Goal: Information Seeking & Learning: Find specific fact

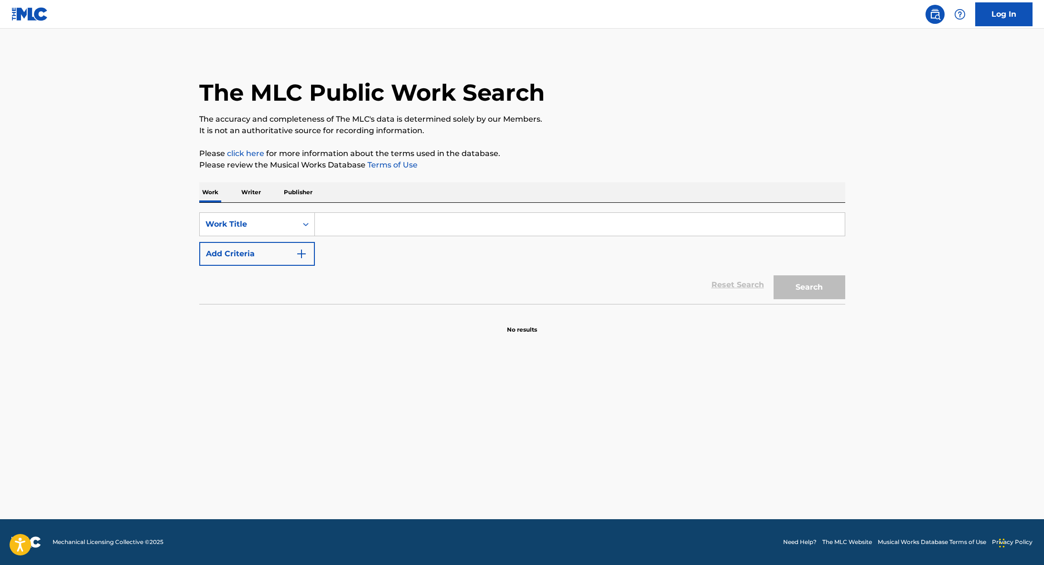
click at [344, 228] on input "Search Form" at bounding box center [580, 224] width 530 height 23
paste input "Poderoso Eres Tú"
type input "Poderoso Eres Tú"
click at [780, 381] on main "The MLC Public Work Search The accuracy and completeness of The MLC's data is d…" at bounding box center [522, 274] width 1044 height 491
click at [788, 293] on button "Search" at bounding box center [809, 288] width 72 height 24
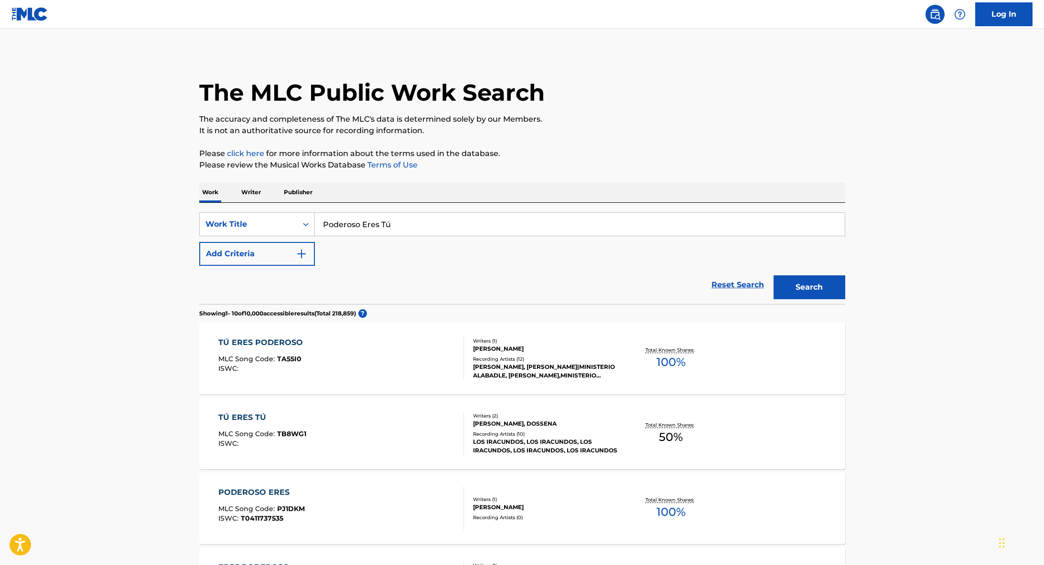
click at [273, 255] on button "Add Criteria" at bounding box center [257, 254] width 116 height 24
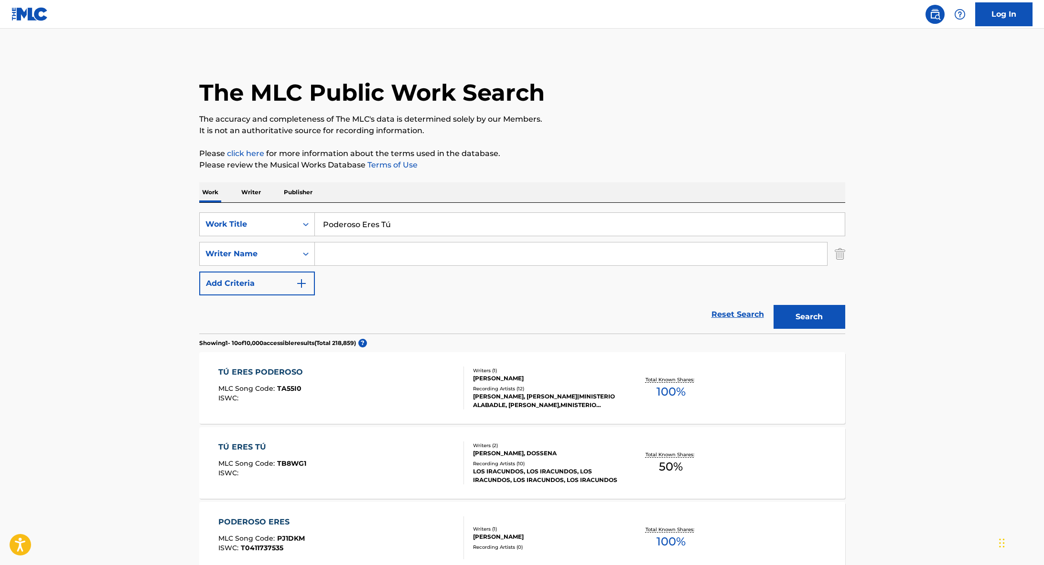
click at [397, 252] on input "Search Form" at bounding box center [571, 254] width 512 height 23
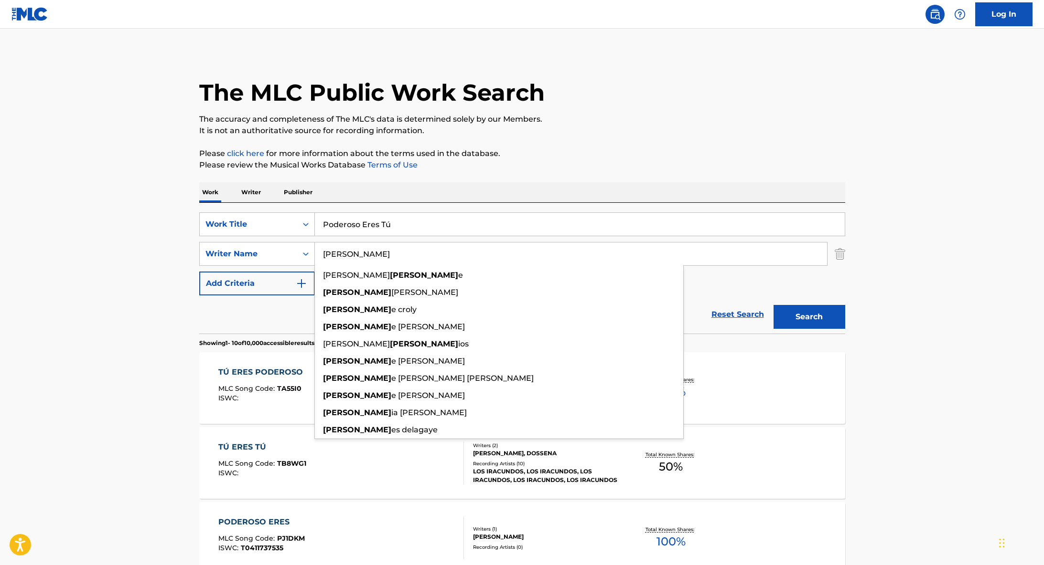
click at [773, 305] on button "Search" at bounding box center [809, 317] width 72 height 24
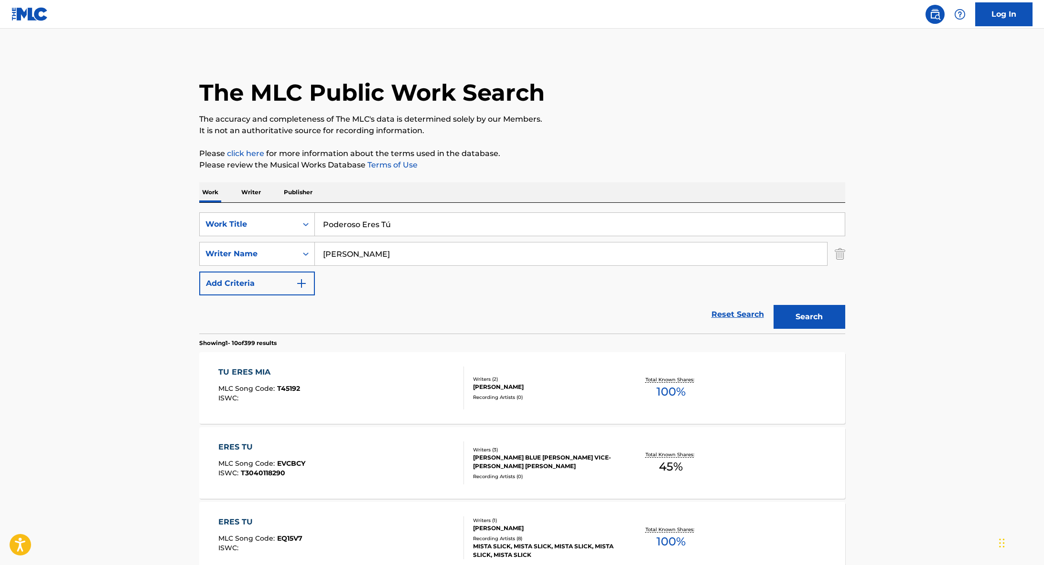
click at [384, 261] on input "[PERSON_NAME]" at bounding box center [571, 254] width 512 height 23
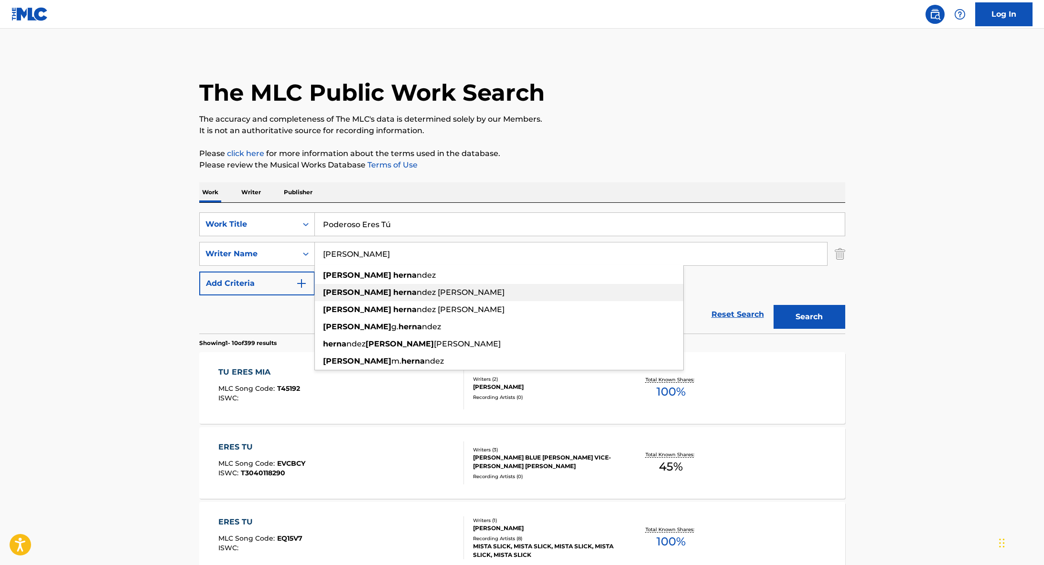
click at [399, 286] on div "[PERSON_NAME] ndez [PERSON_NAME]" at bounding box center [499, 292] width 368 height 17
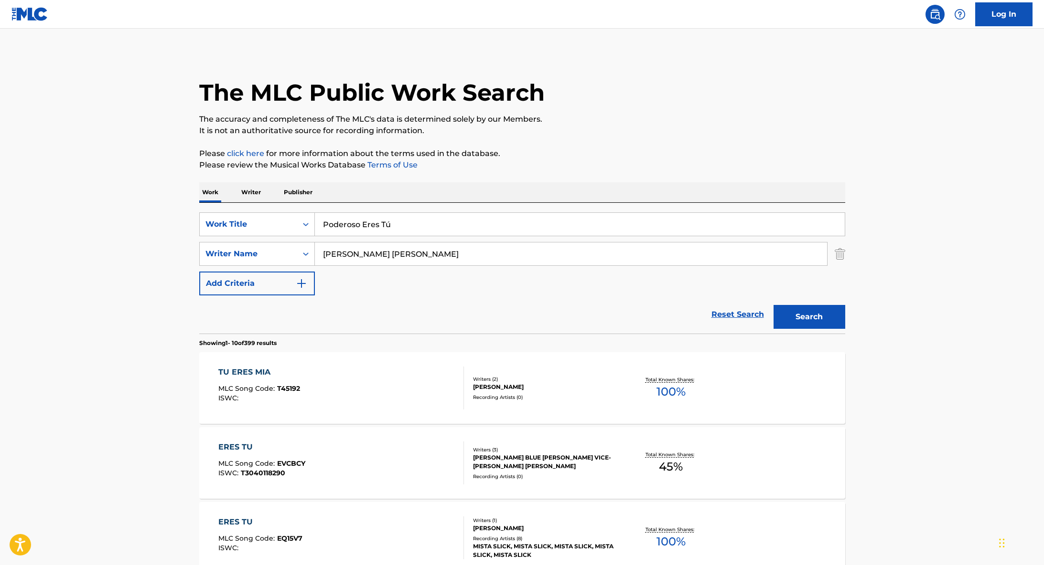
drag, startPoint x: 395, startPoint y: 254, endPoint x: 508, endPoint y: 256, distance: 112.7
click at [508, 256] on input "[PERSON_NAME] [PERSON_NAME]" at bounding box center [571, 254] width 512 height 23
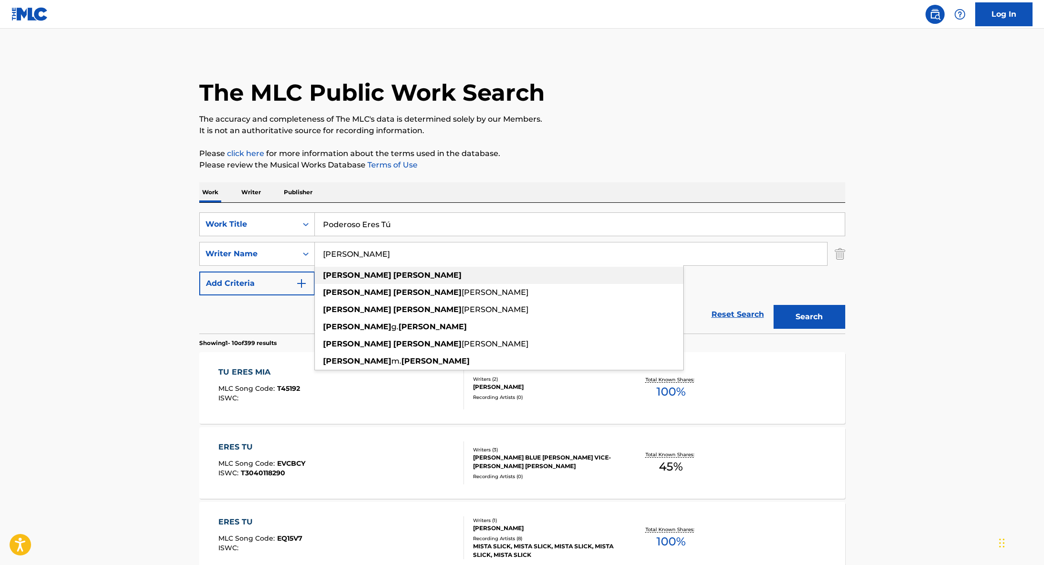
type input "[PERSON_NAME]"
click at [342, 270] on div "[PERSON_NAME]" at bounding box center [499, 275] width 368 height 17
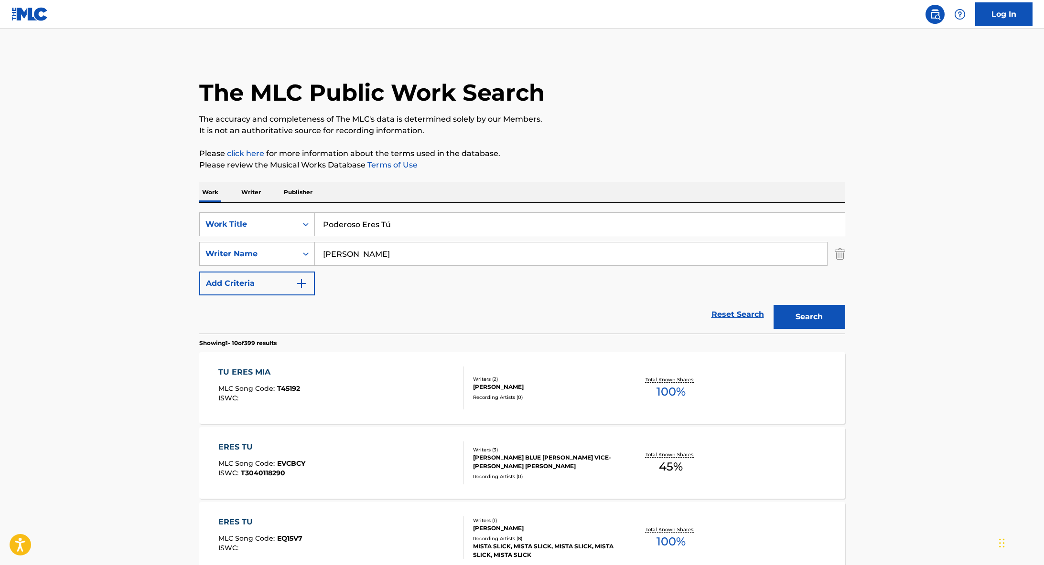
click at [805, 323] on button "Search" at bounding box center [809, 317] width 72 height 24
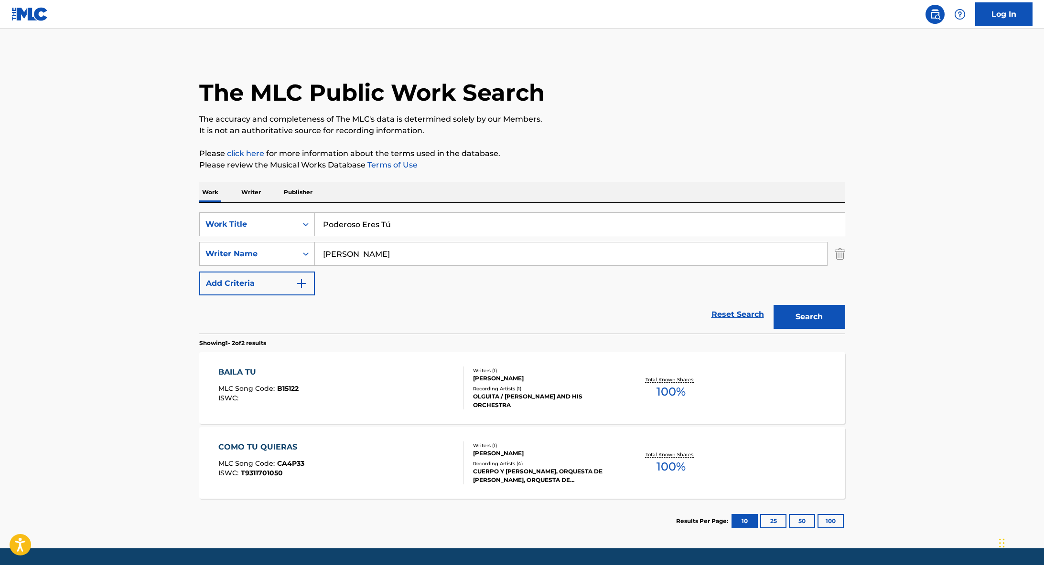
drag, startPoint x: 404, startPoint y: 224, endPoint x: 241, endPoint y: 186, distance: 167.2
click at [243, 187] on div "Work Writer Publisher SearchWithCriteriab4519f3b-0a6a-4153-8a61-8461dd66301a Wo…" at bounding box center [522, 363] width 646 height 362
paste input "Tu Eres Mi Gozo"
click at [773, 305] on button "Search" at bounding box center [809, 317] width 72 height 24
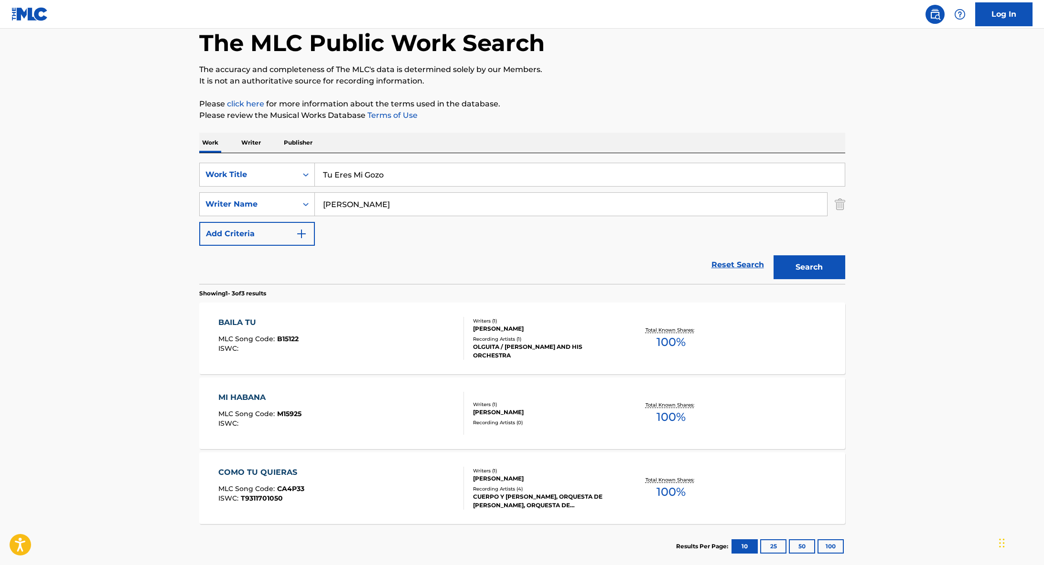
scroll to position [104, 0]
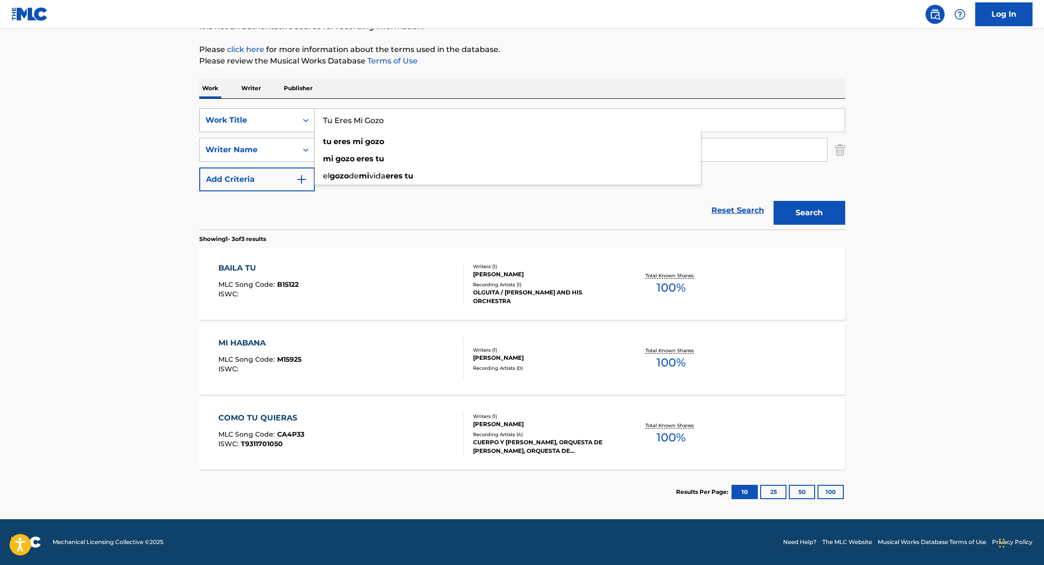
drag, startPoint x: 395, startPoint y: 118, endPoint x: 310, endPoint y: 111, distance: 85.8
click at [310, 111] on div "SearchWithCriteriab4519f3b-0a6a-4153-8a61-8461dd66301a Work Title Tu Eres Mi Go…" at bounding box center [522, 120] width 646 height 24
paste input "En Alas del Amor"
type input "En Alas del Amor"
click at [540, 98] on div "Work Writer Publisher" at bounding box center [522, 88] width 646 height 20
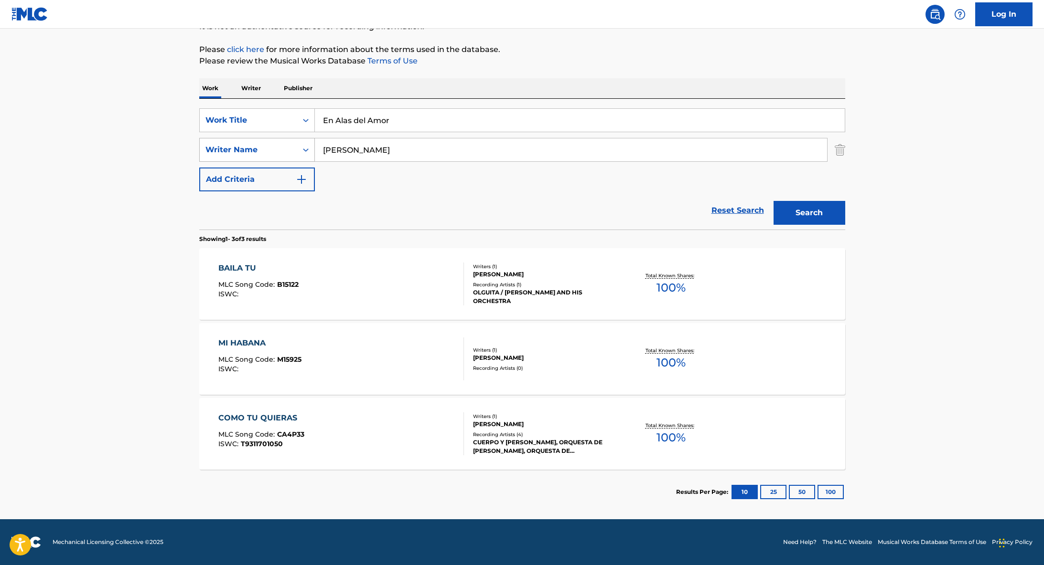
drag, startPoint x: 404, startPoint y: 154, endPoint x: 302, endPoint y: 154, distance: 101.7
click at [315, 154] on input "[PERSON_NAME]" at bounding box center [571, 149] width 512 height 23
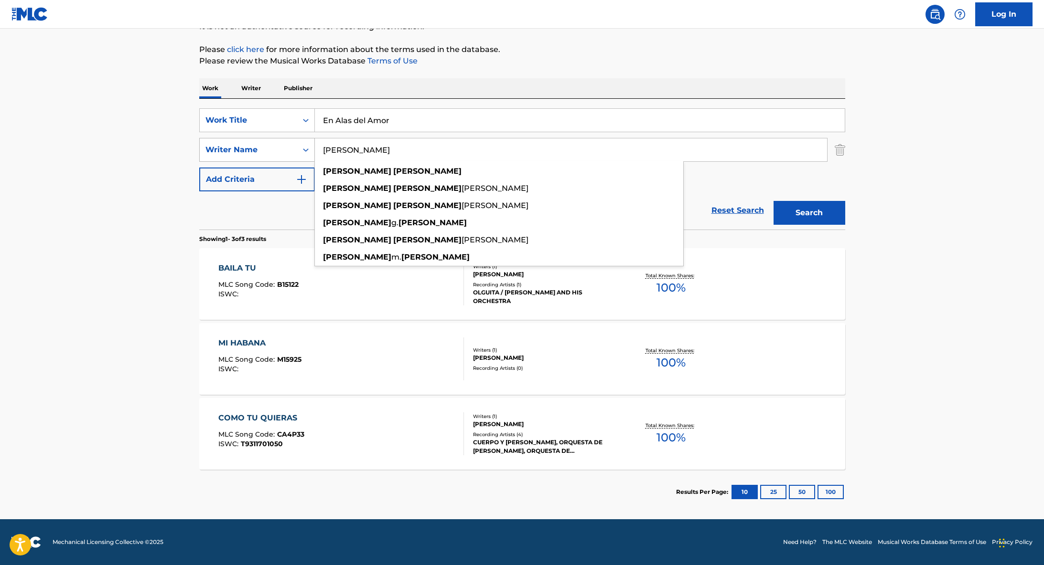
drag, startPoint x: 418, startPoint y: 151, endPoint x: 270, endPoint y: 144, distance: 148.2
click at [270, 144] on div "SearchWithCriteria563578d4-aaca-47bb-984e-c2714136a5a1 Writer Name [PERSON_NAME…" at bounding box center [522, 150] width 646 height 24
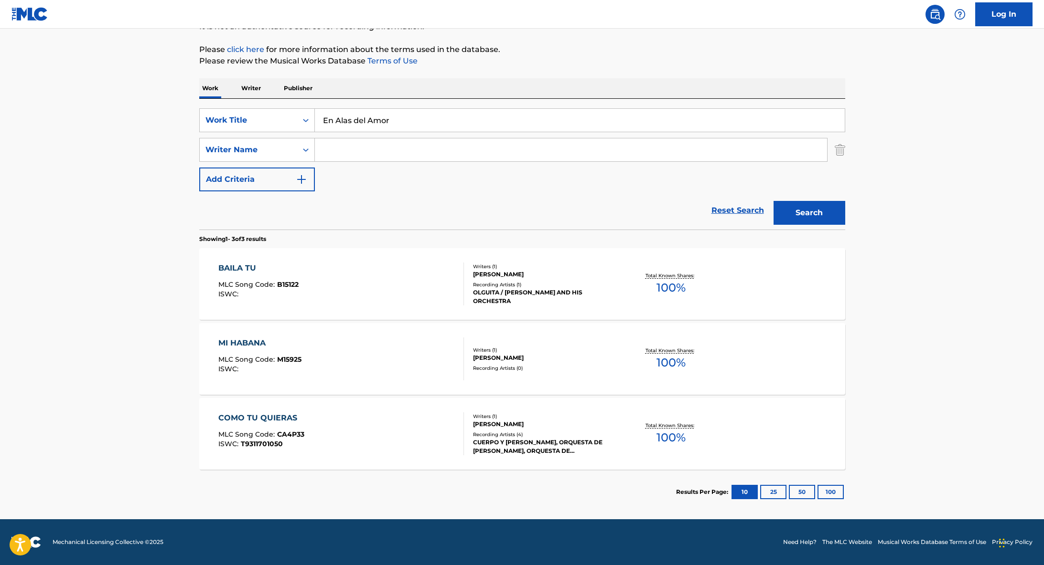
click at [805, 211] on button "Search" at bounding box center [809, 213] width 72 height 24
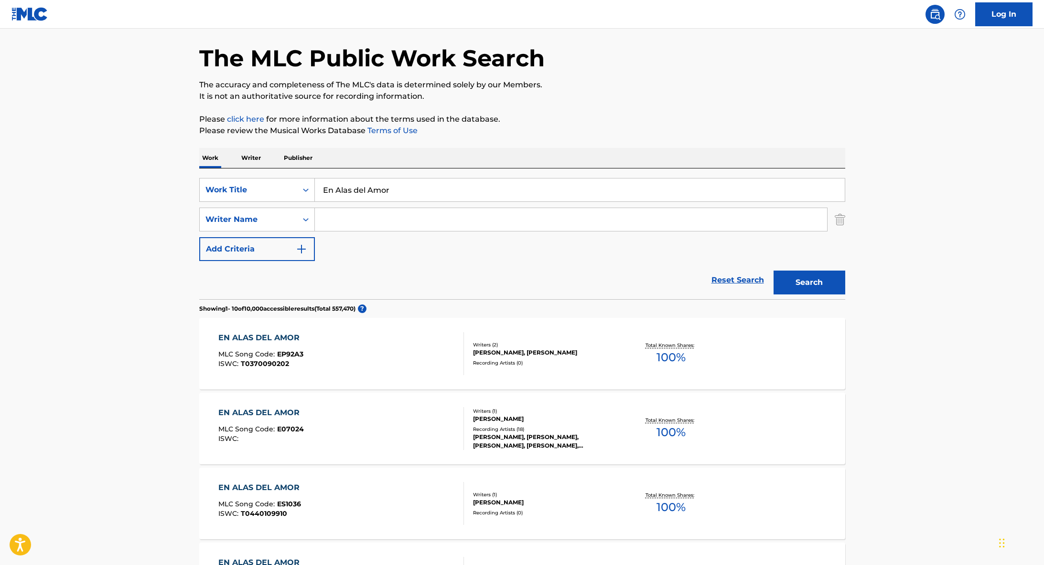
scroll to position [0, 0]
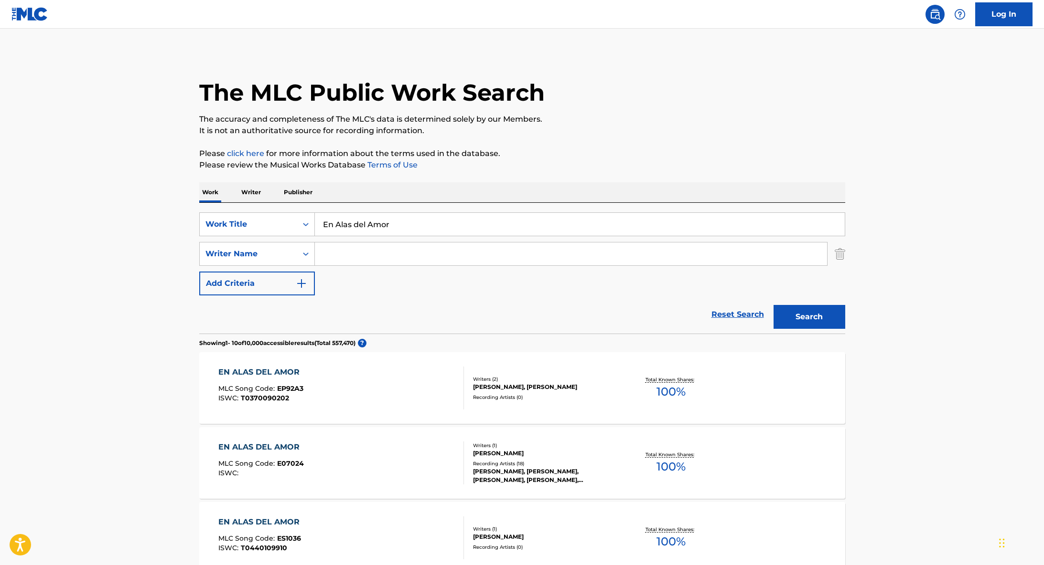
click at [409, 244] on input "Search Form" at bounding box center [571, 254] width 512 height 23
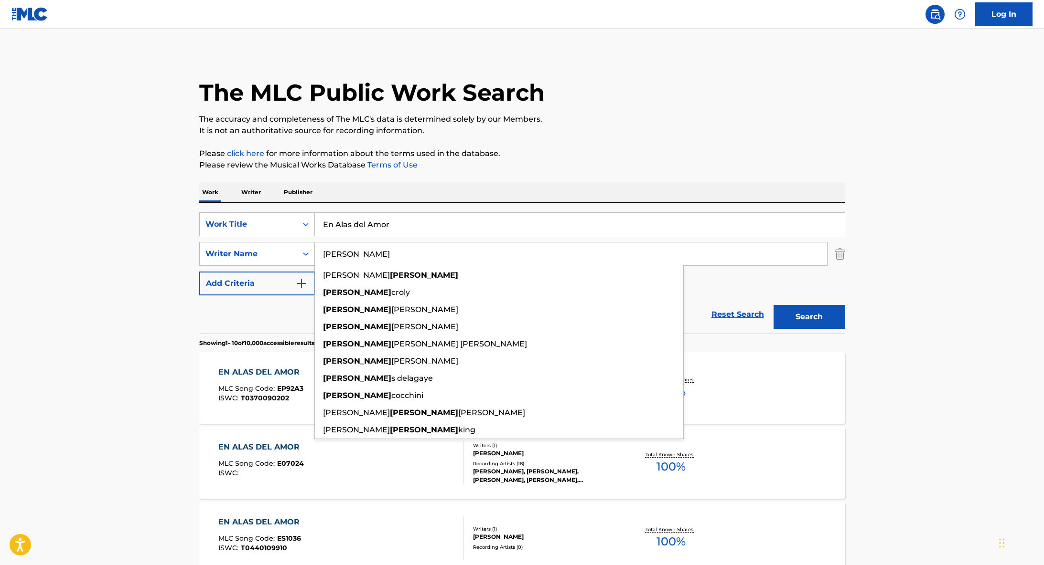
type input "[PERSON_NAME]"
click at [773, 305] on button "Search" at bounding box center [809, 317] width 72 height 24
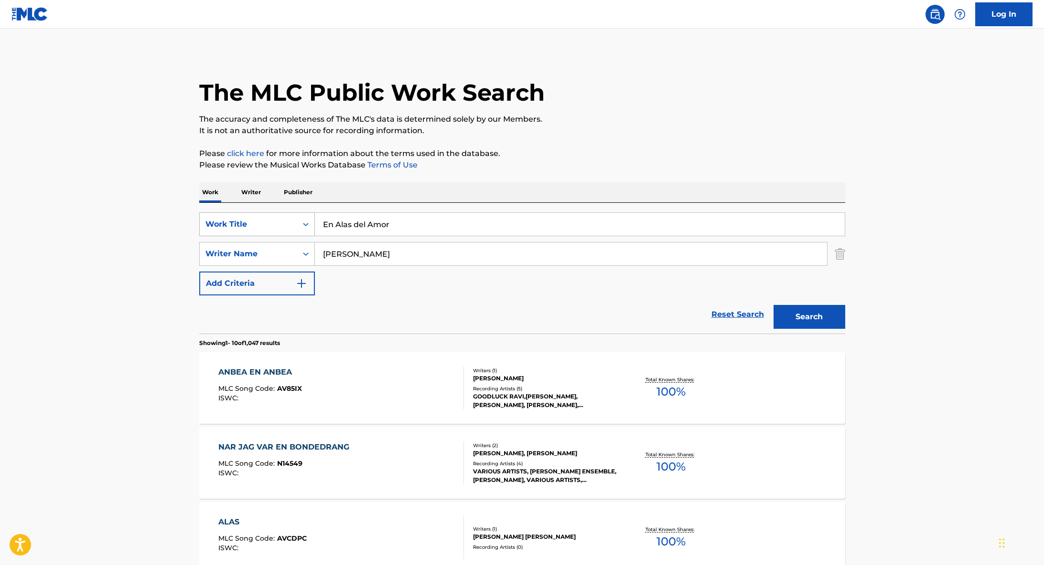
drag, startPoint x: 394, startPoint y: 227, endPoint x: 281, endPoint y: 218, distance: 114.0
click at [281, 218] on div "SearchWithCriteriab4519f3b-0a6a-4153-8a61-8461dd66301a Work Title En Alas del A…" at bounding box center [522, 225] width 646 height 24
paste input "Chica Normal"
click at [773, 305] on button "Search" at bounding box center [809, 317] width 72 height 24
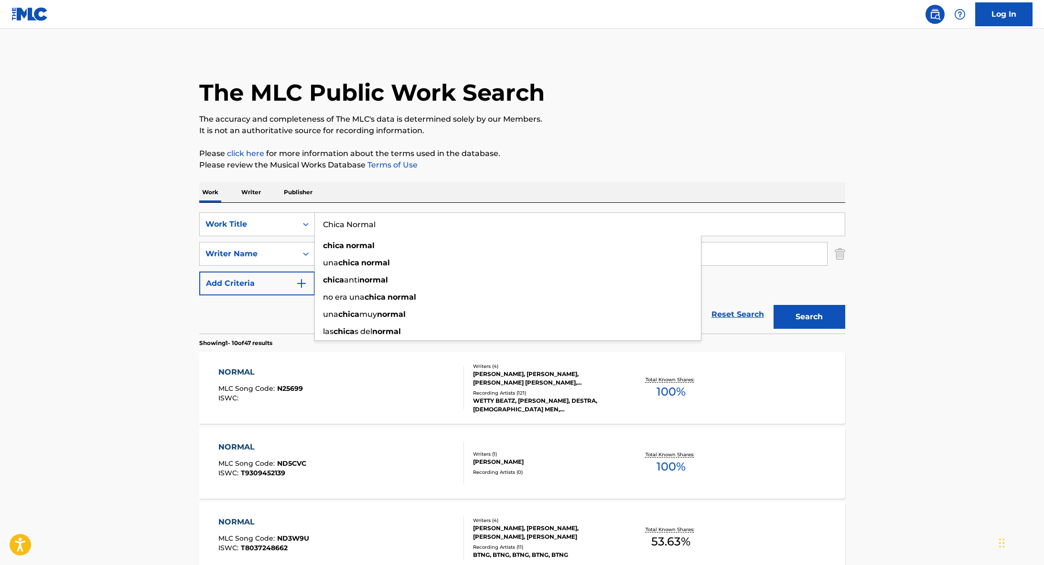
click at [409, 216] on input "Chica Normal" at bounding box center [580, 224] width 530 height 23
drag, startPoint x: 411, startPoint y: 220, endPoint x: 317, endPoint y: 220, distance: 94.1
click at [317, 220] on input "Chica Normal" at bounding box center [580, 224] width 530 height 23
paste input "No Voy a Ceder"
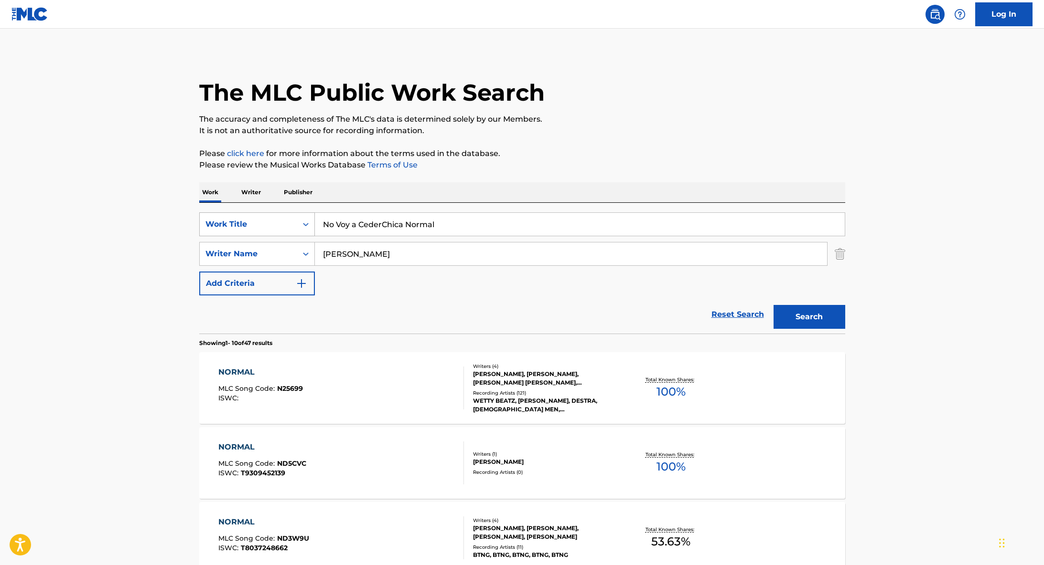
drag, startPoint x: 462, startPoint y: 230, endPoint x: 267, endPoint y: 223, distance: 195.0
click at [267, 223] on div "SearchWithCriteriab4519f3b-0a6a-4153-8a61-8461dd66301a Work Title No Voy a Cede…" at bounding box center [522, 225] width 646 height 24
paste input "Search Form"
click at [773, 305] on button "Search" at bounding box center [809, 317] width 72 height 24
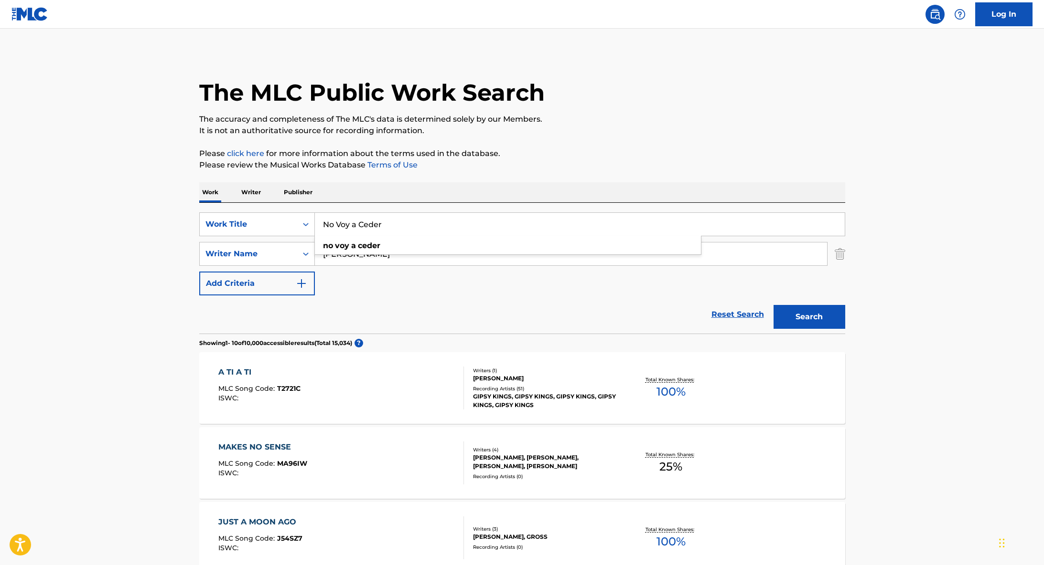
drag, startPoint x: 397, startPoint y: 224, endPoint x: 285, endPoint y: 207, distance: 113.1
click at [285, 207] on div "SearchWithCriteriab4519f3b-0a6a-4153-8a61-8461dd66301a Work Title No Voy a Cede…" at bounding box center [522, 268] width 646 height 131
paste input "Olvida"
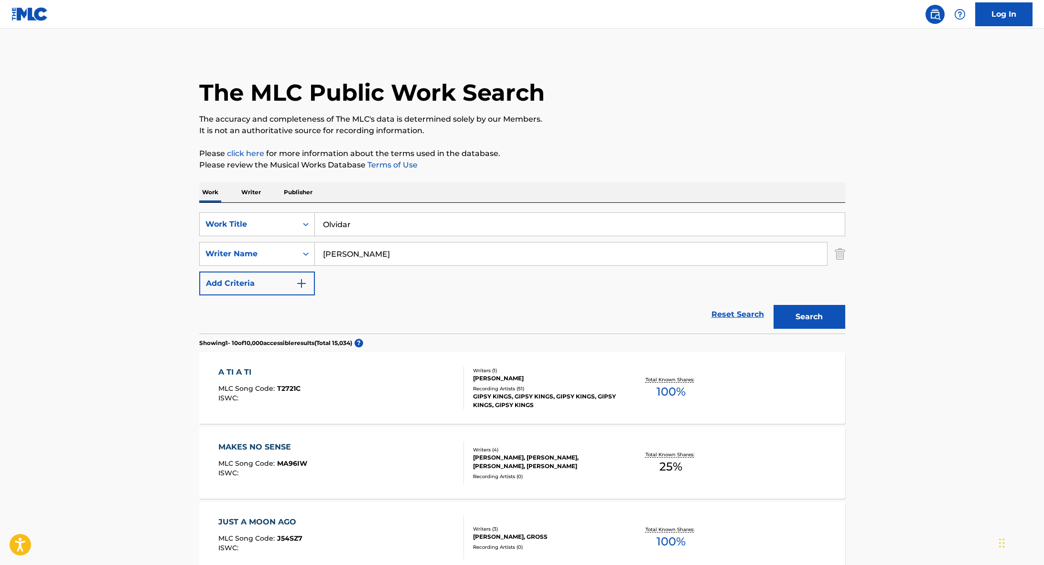
click at [820, 303] on div "Search" at bounding box center [806, 315] width 76 height 38
click at [802, 325] on button "Search" at bounding box center [809, 317] width 72 height 24
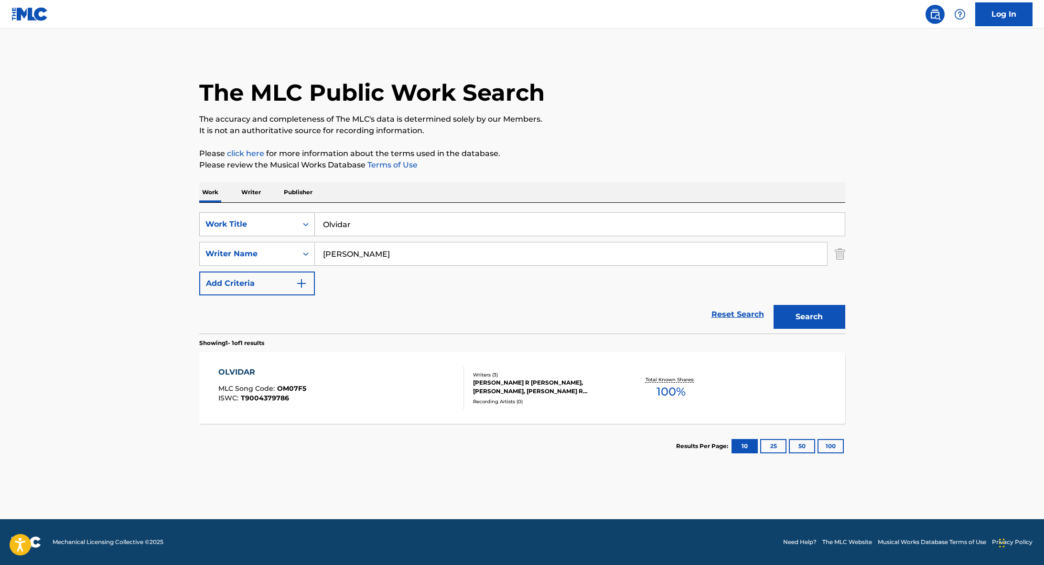
drag, startPoint x: 374, startPoint y: 218, endPoint x: 285, endPoint y: 213, distance: 89.9
click at [287, 213] on div "SearchWithCriteriab4519f3b-0a6a-4153-8a61-8461dd66301a Work Title Olvidar" at bounding box center [522, 225] width 646 height 24
paste input "La Magia de Tu Ser"
drag, startPoint x: 392, startPoint y: 224, endPoint x: 288, endPoint y: 200, distance: 106.9
click at [288, 200] on div "Work Writer Publisher SearchWithCriteriab4519f3b-0a6a-4153-8a61-8461dd66301a Wo…" at bounding box center [522, 325] width 646 height 287
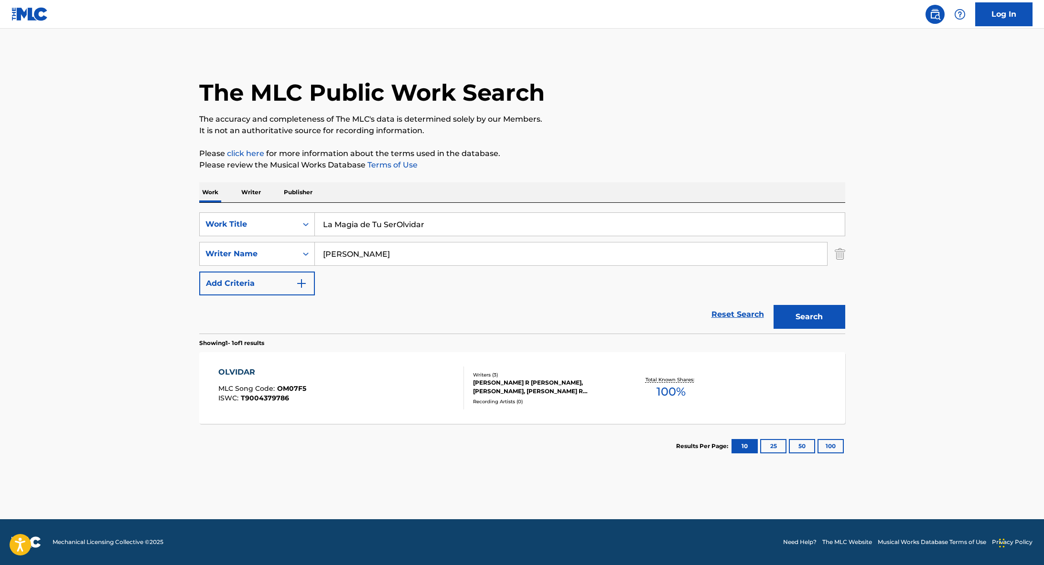
paste input "Search Form"
click at [806, 320] on button "Search" at bounding box center [809, 317] width 72 height 24
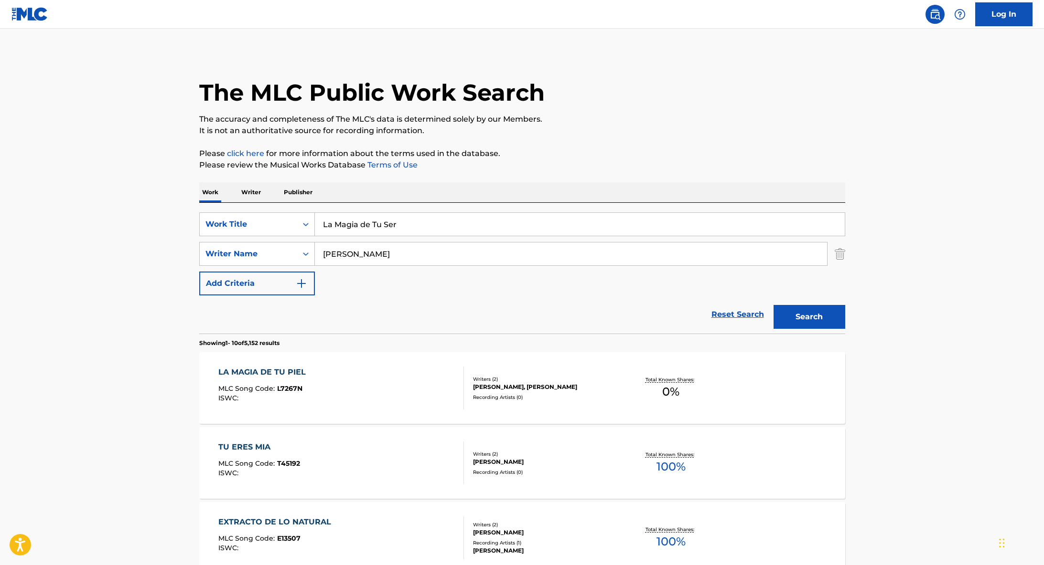
drag, startPoint x: 415, startPoint y: 232, endPoint x: 277, endPoint y: 193, distance: 143.3
paste input "Amor de Verdad"
click at [773, 305] on button "Search" at bounding box center [809, 317] width 72 height 24
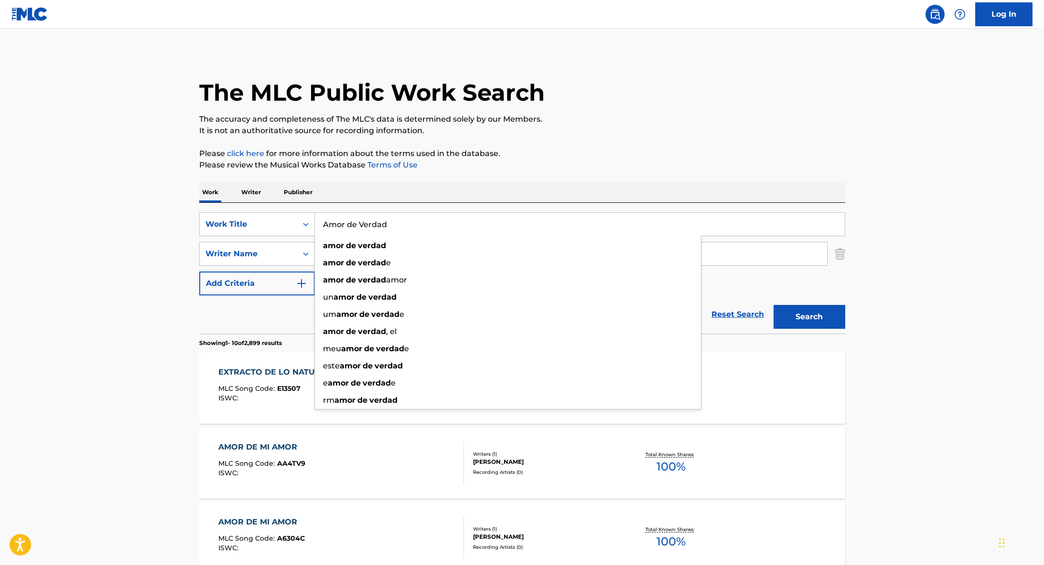
click at [394, 228] on input "Amor de Verdad" at bounding box center [580, 224] width 530 height 23
drag, startPoint x: 405, startPoint y: 228, endPoint x: 270, endPoint y: 216, distance: 135.7
click at [270, 216] on div "SearchWithCriteriab4519f3b-0a6a-4153-8a61-8461dd66301a Work Title Amor de Verda…" at bounding box center [522, 225] width 646 height 24
paste input "Tú"
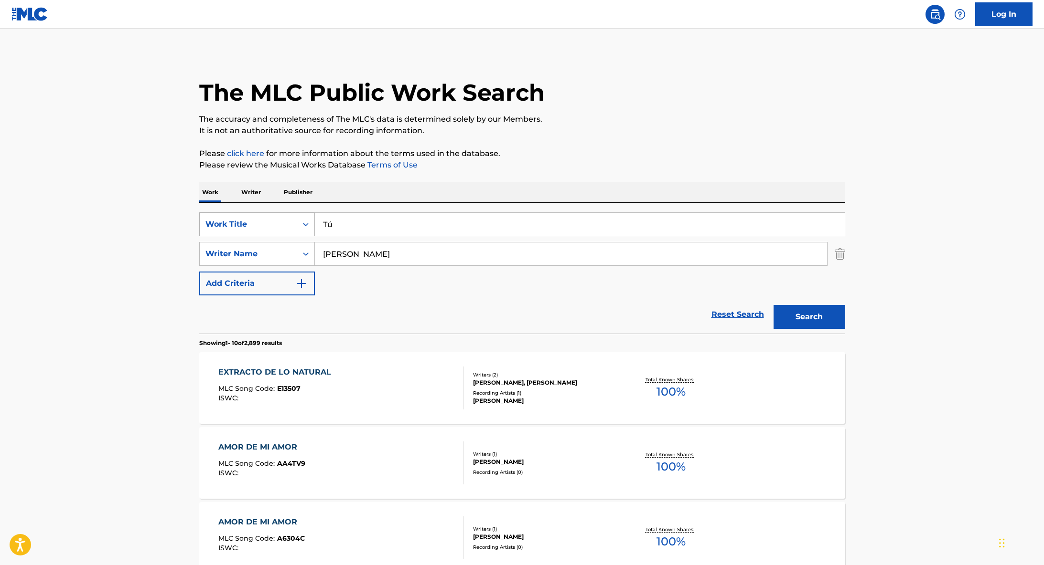
type input "Tú"
click at [773, 305] on button "Search" at bounding box center [809, 317] width 72 height 24
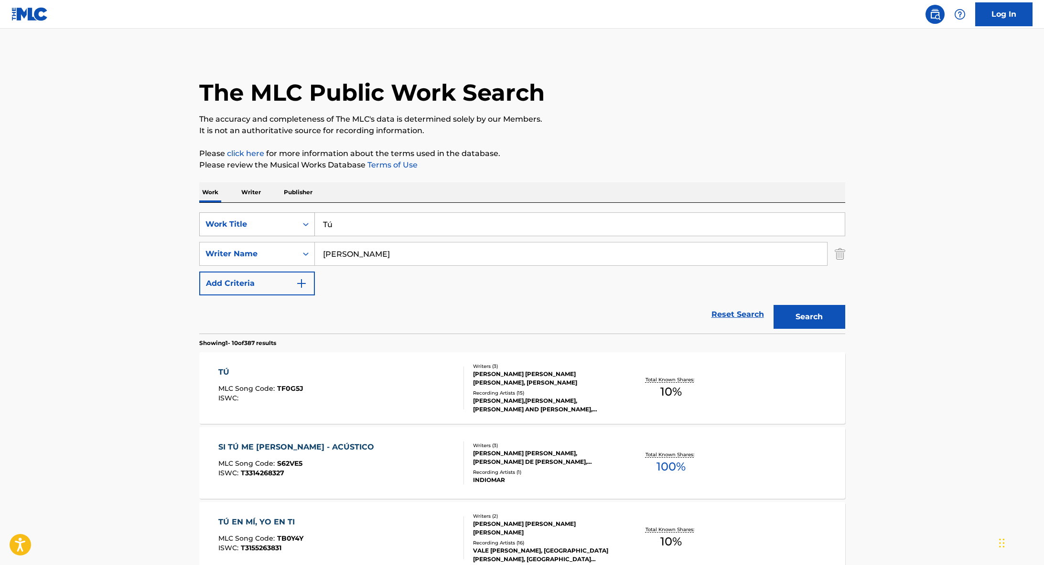
drag, startPoint x: 341, startPoint y: 224, endPoint x: 310, endPoint y: 224, distance: 30.6
click at [310, 224] on div "SearchWithCriteriab4519f3b-0a6a-4153-8a61-8461dd66301a Work Title Tú" at bounding box center [522, 225] width 646 height 24
drag, startPoint x: 358, startPoint y: 257, endPoint x: 265, endPoint y: 253, distance: 93.2
click at [265, 253] on div "SearchWithCriteria563578d4-aaca-47bb-984e-c2714136a5a1 Writer Name [PERSON_NAME]" at bounding box center [522, 254] width 646 height 24
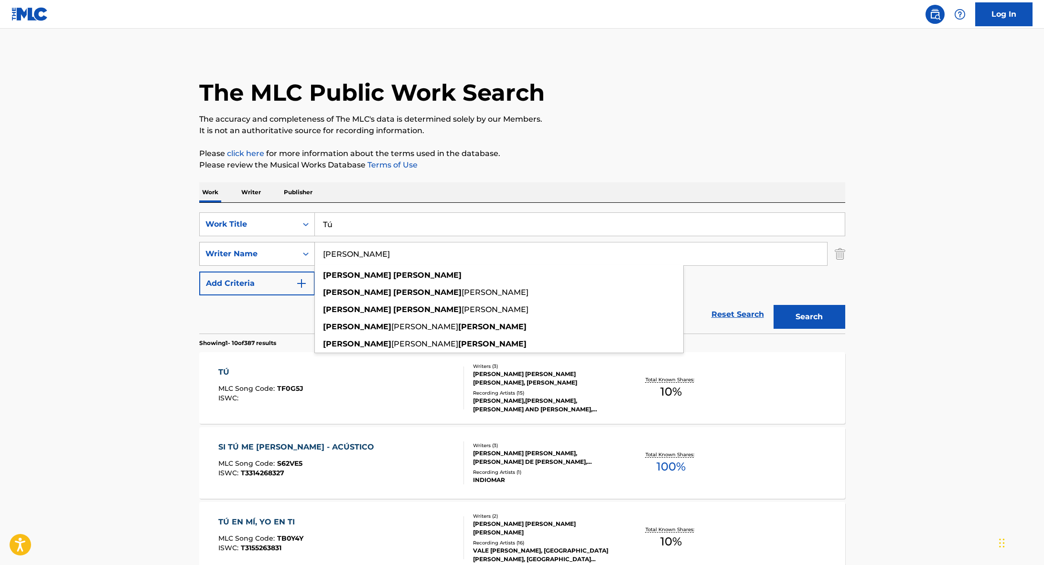
type input "[PERSON_NAME]"
click at [773, 305] on button "Search" at bounding box center [809, 317] width 72 height 24
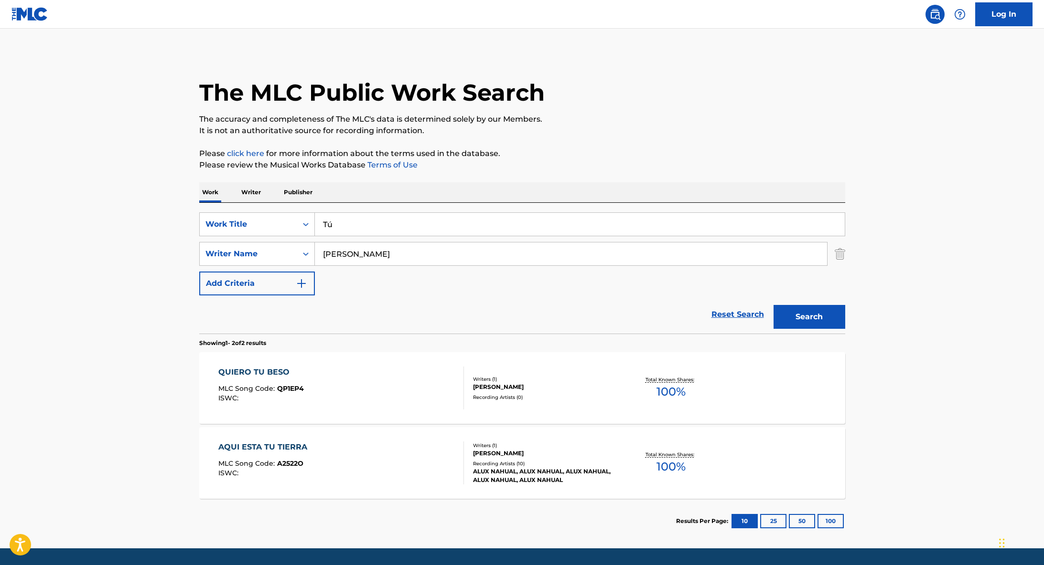
drag, startPoint x: 371, startPoint y: 222, endPoint x: 286, endPoint y: 202, distance: 87.3
click at [287, 202] on div "Work Writer Publisher SearchWithCriteriab4519f3b-0a6a-4153-8a61-8461dd66301a Wo…" at bounding box center [522, 363] width 646 height 362
paste input "e Pertenezco Cristo"
type input "Te Pertenezco Cristo"
drag, startPoint x: 383, startPoint y: 256, endPoint x: 273, endPoint y: 243, distance: 111.1
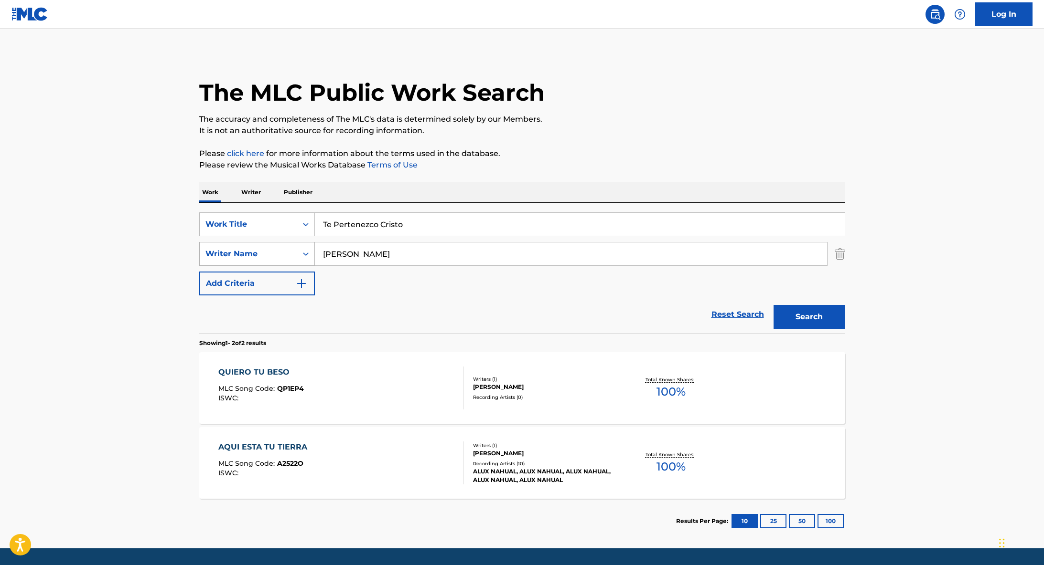
click at [282, 245] on div "SearchWithCriteria563578d4-aaca-47bb-984e-c2714136a5a1 Writer Name [PERSON_NAME]" at bounding box center [522, 254] width 646 height 24
click at [773, 305] on button "Search" at bounding box center [809, 317] width 72 height 24
